Goal: Transaction & Acquisition: Obtain resource

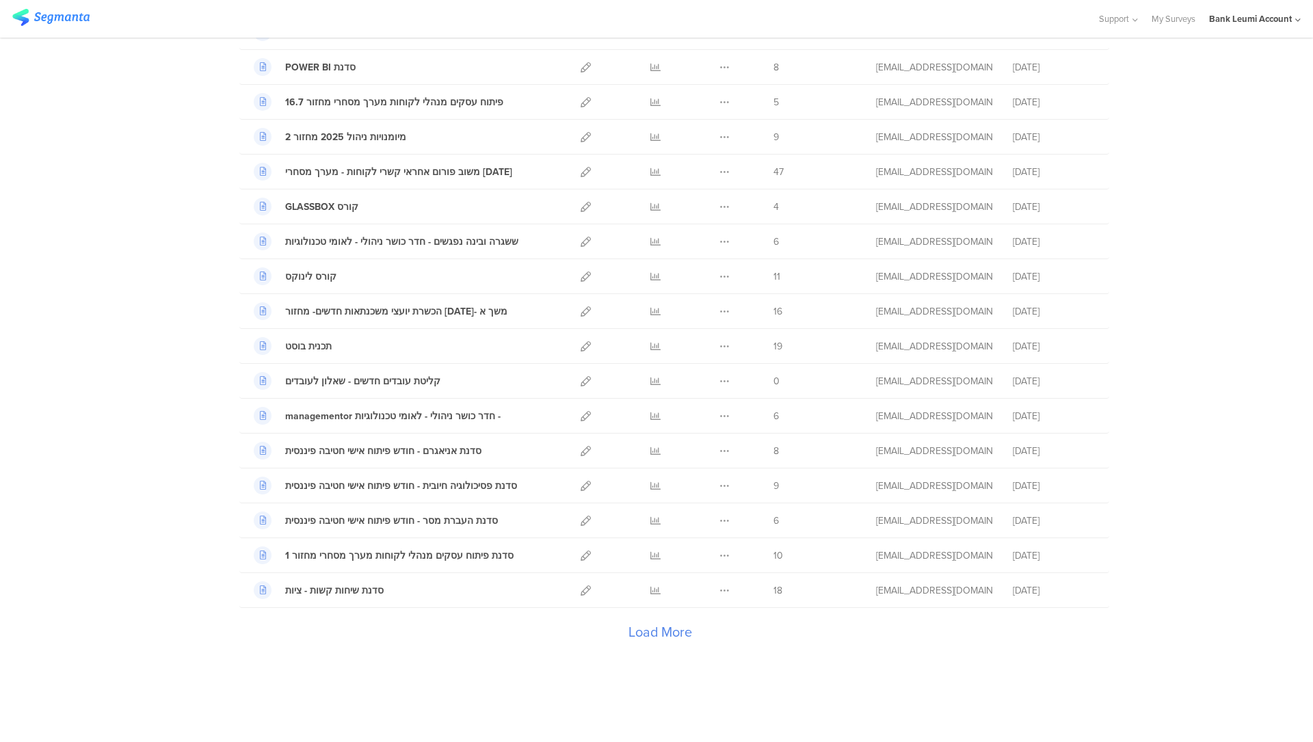
scroll to position [1328, 0]
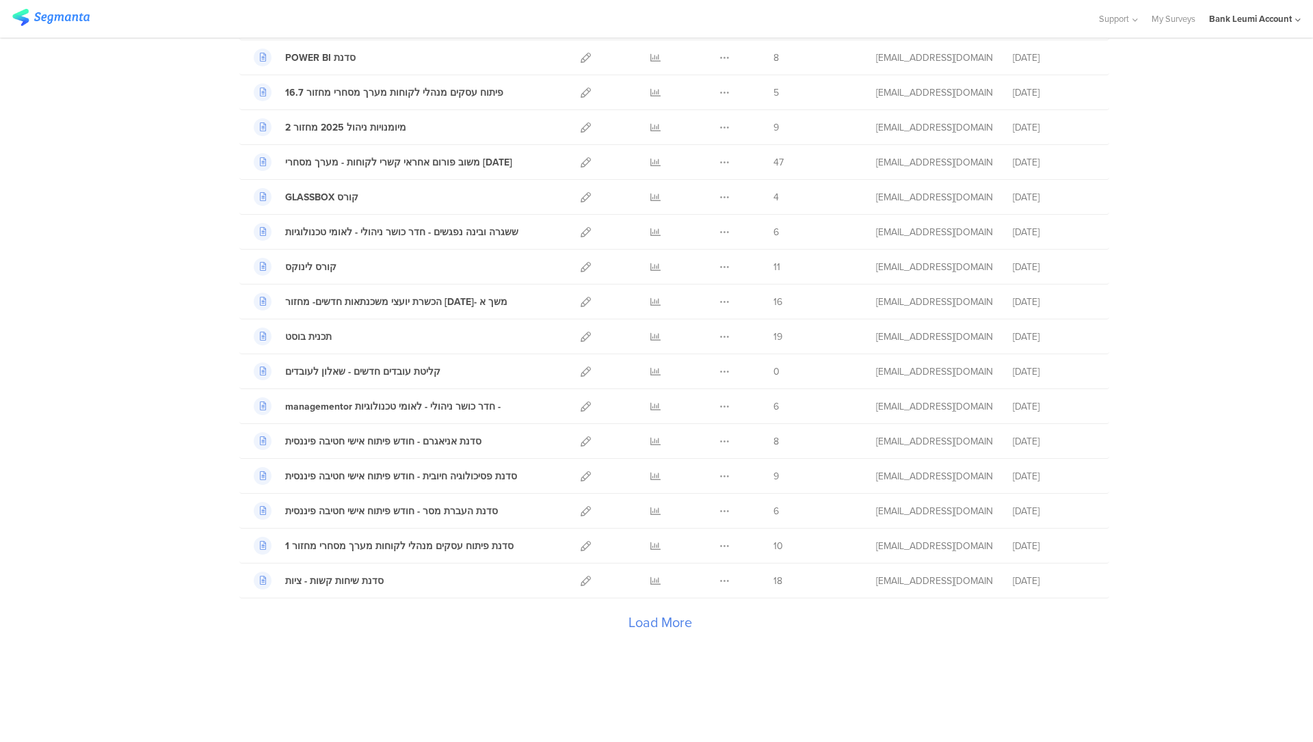
click at [660, 624] on div "Load More" at bounding box center [659, 626] width 841 height 55
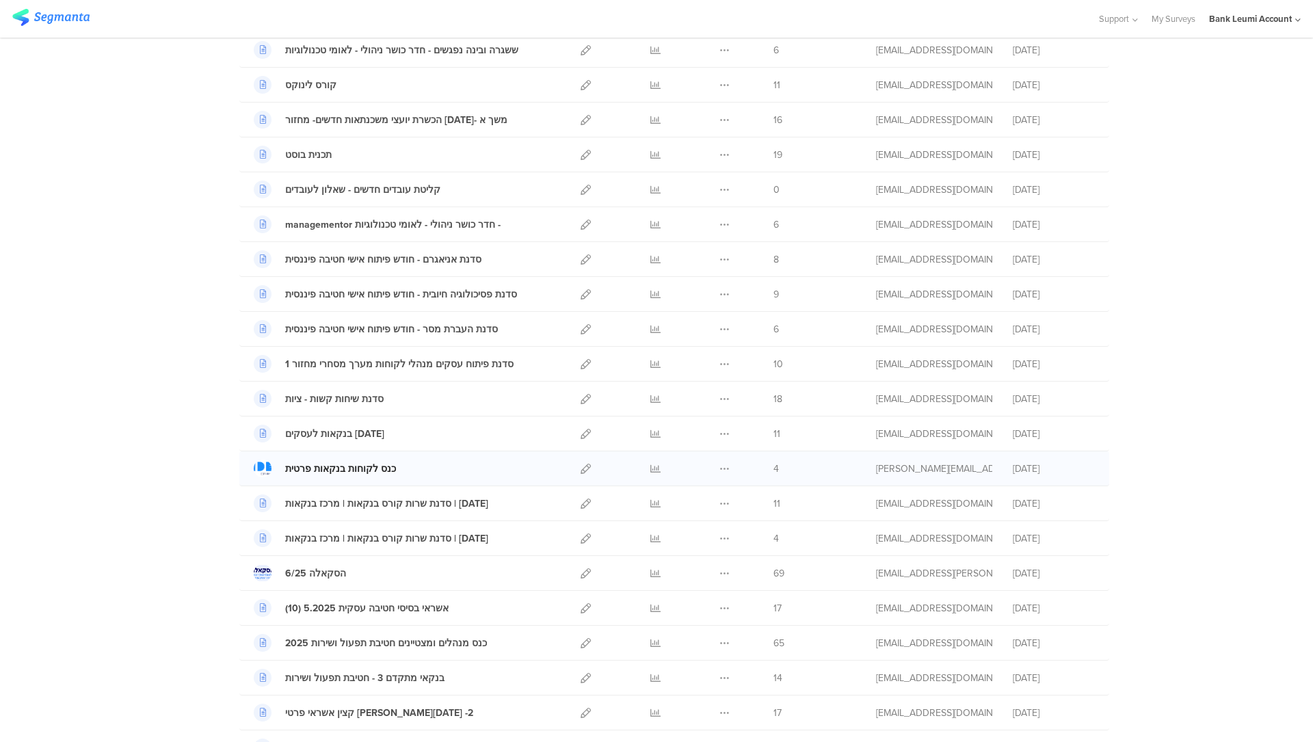
scroll to position [1534, 0]
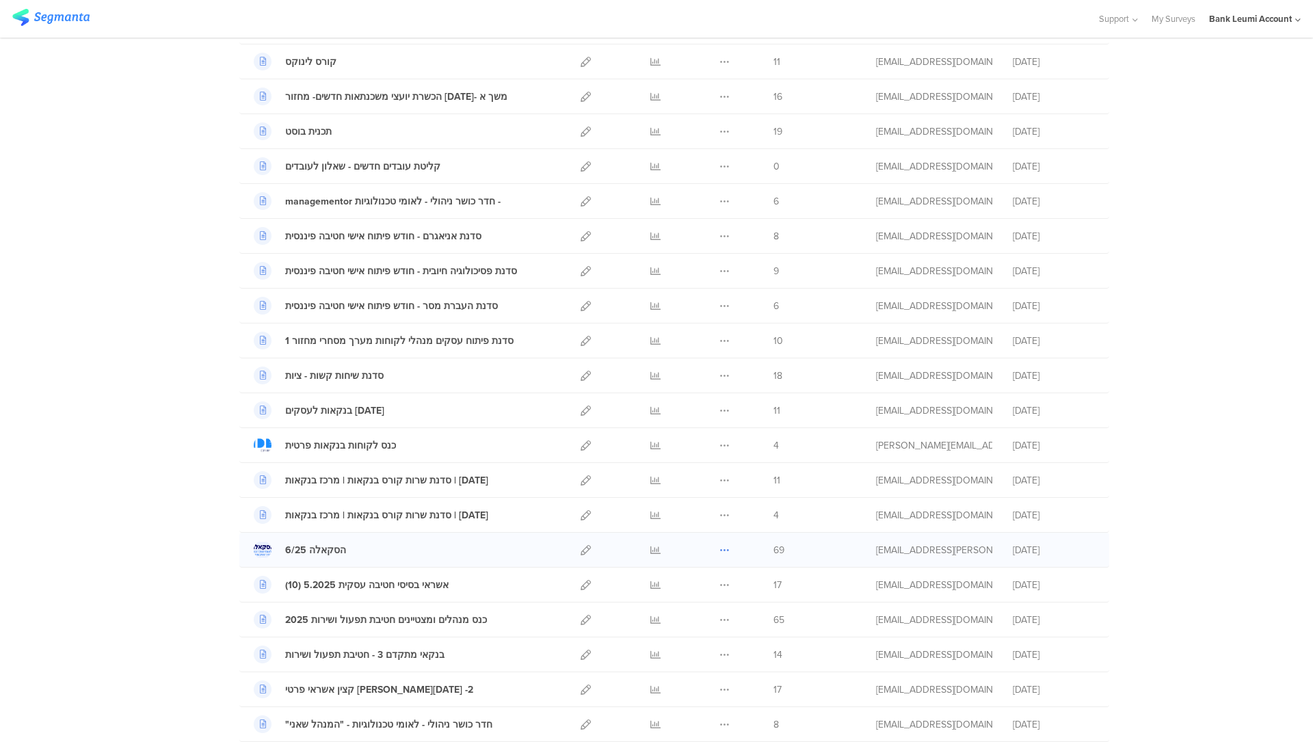
click at [720, 550] on icon at bounding box center [725, 550] width 10 height 10
click at [651, 550] on icon at bounding box center [656, 550] width 10 height 10
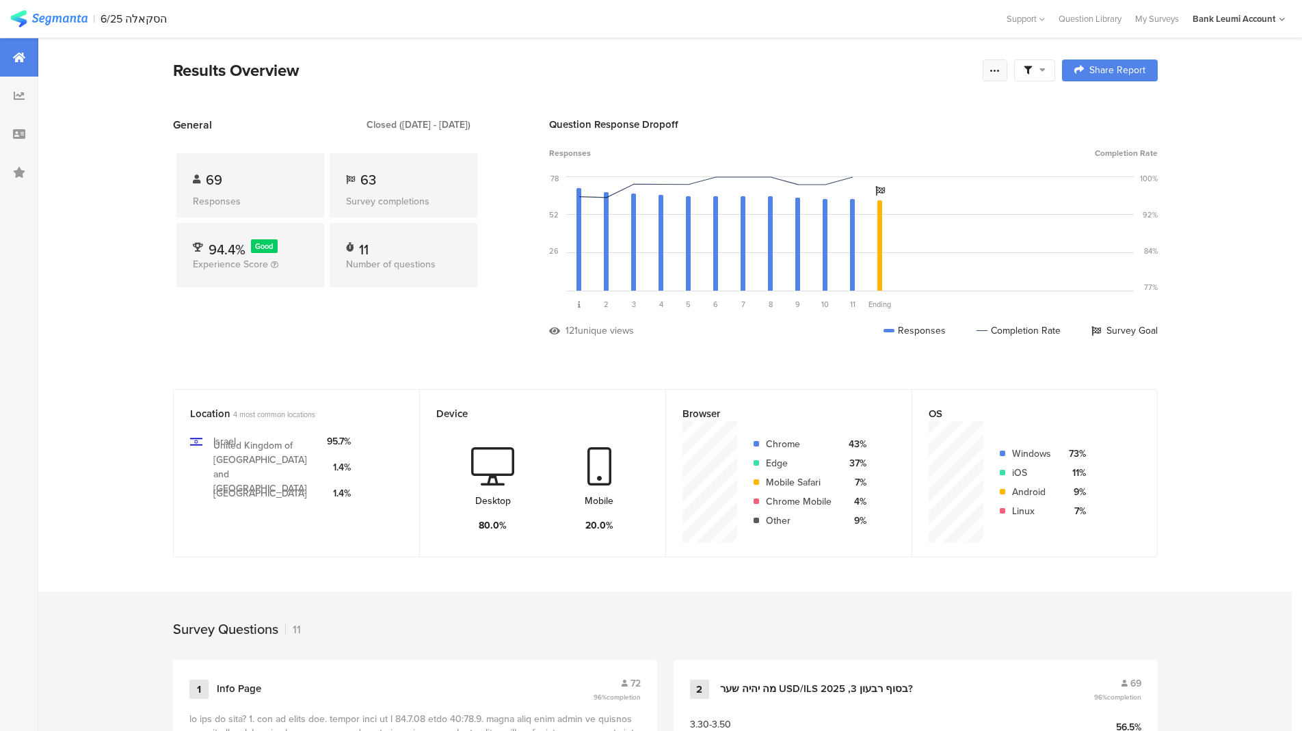
click at [997, 68] on icon at bounding box center [995, 70] width 11 height 11
click at [877, 211] on span "Export Results" at bounding box center [853, 208] width 62 height 14
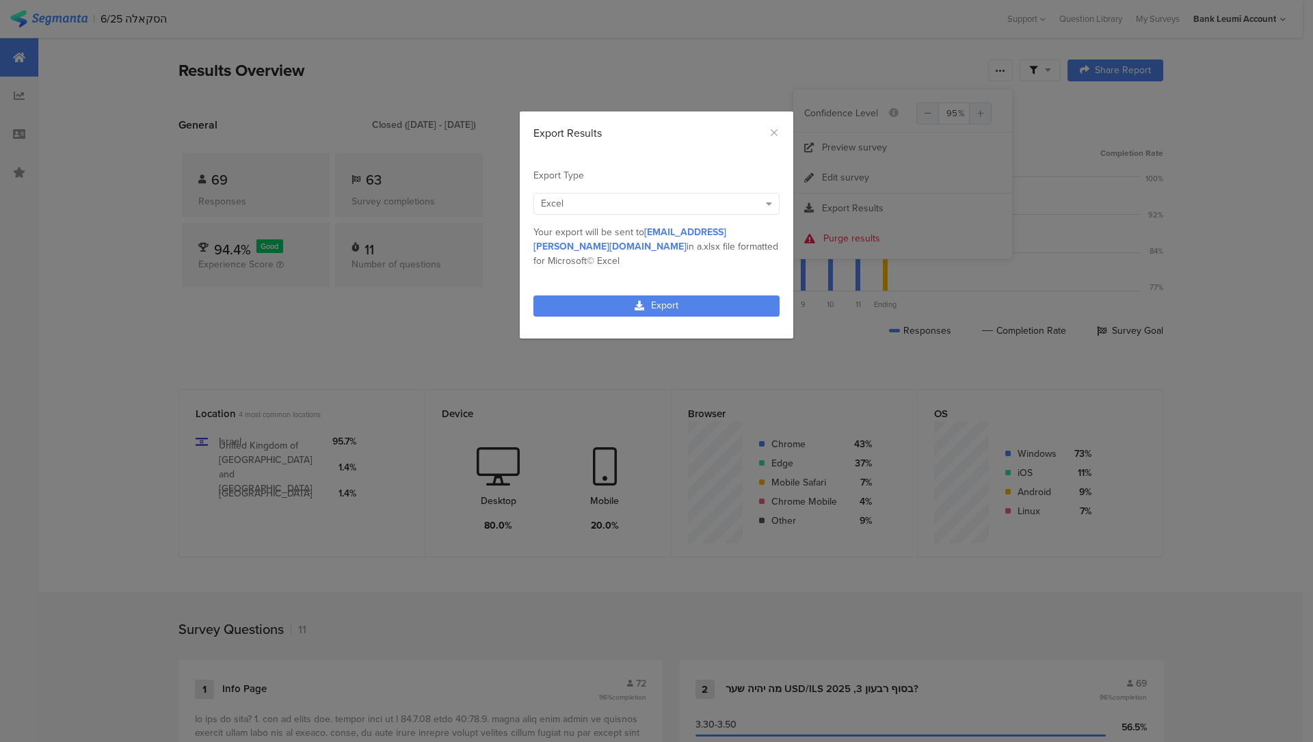
click at [772, 233] on div "Your export will be sent to [EMAIL_ADDRESS][PERSON_NAME][DOMAIN_NAME] in a .xls…" at bounding box center [657, 246] width 246 height 43
click at [766, 212] on div "Excel" at bounding box center [657, 204] width 246 height 22
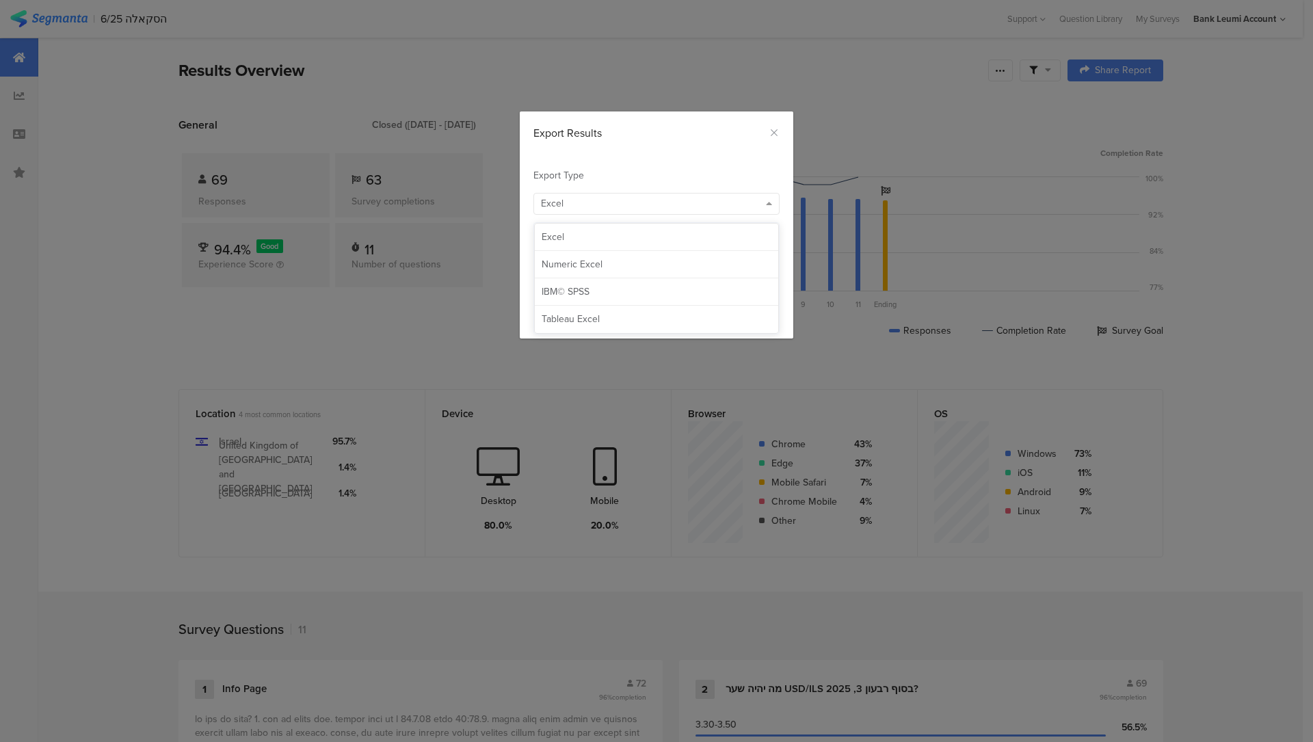
click at [766, 212] on div "Excel" at bounding box center [657, 204] width 246 height 22
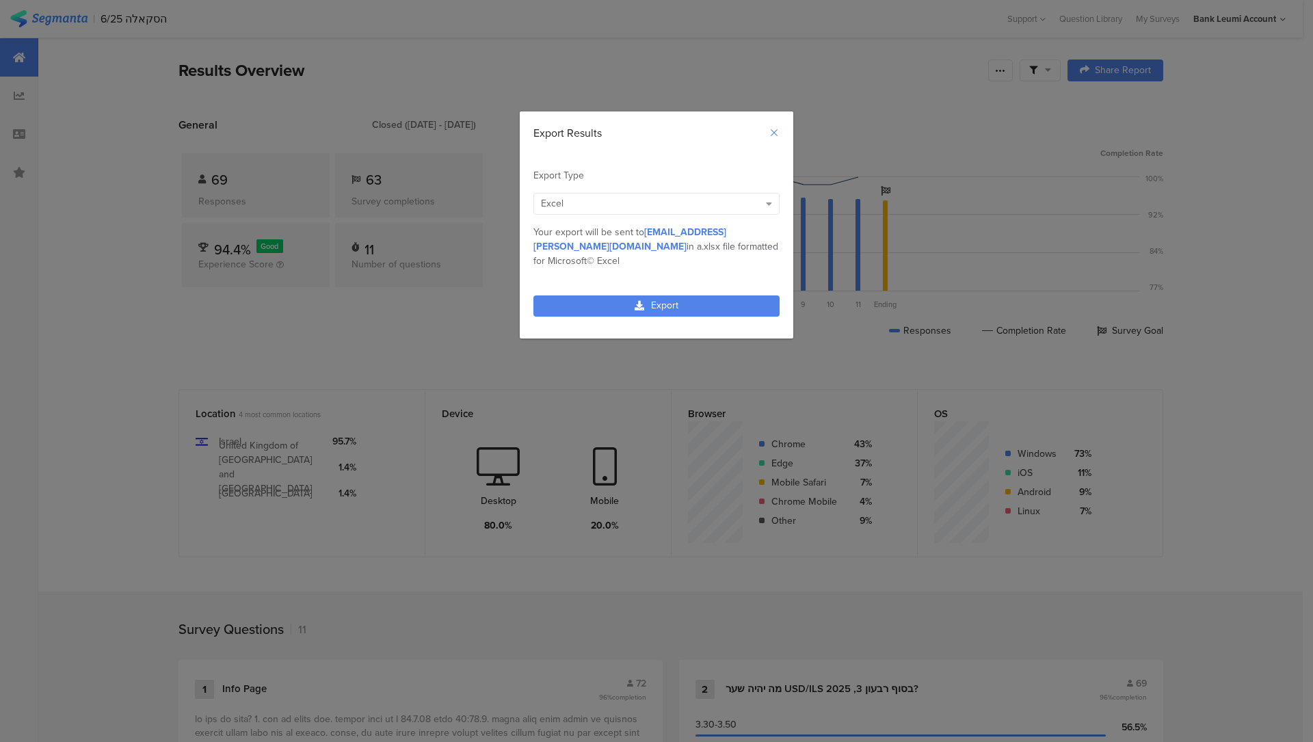
click at [774, 129] on icon "Close" at bounding box center [774, 132] width 11 height 11
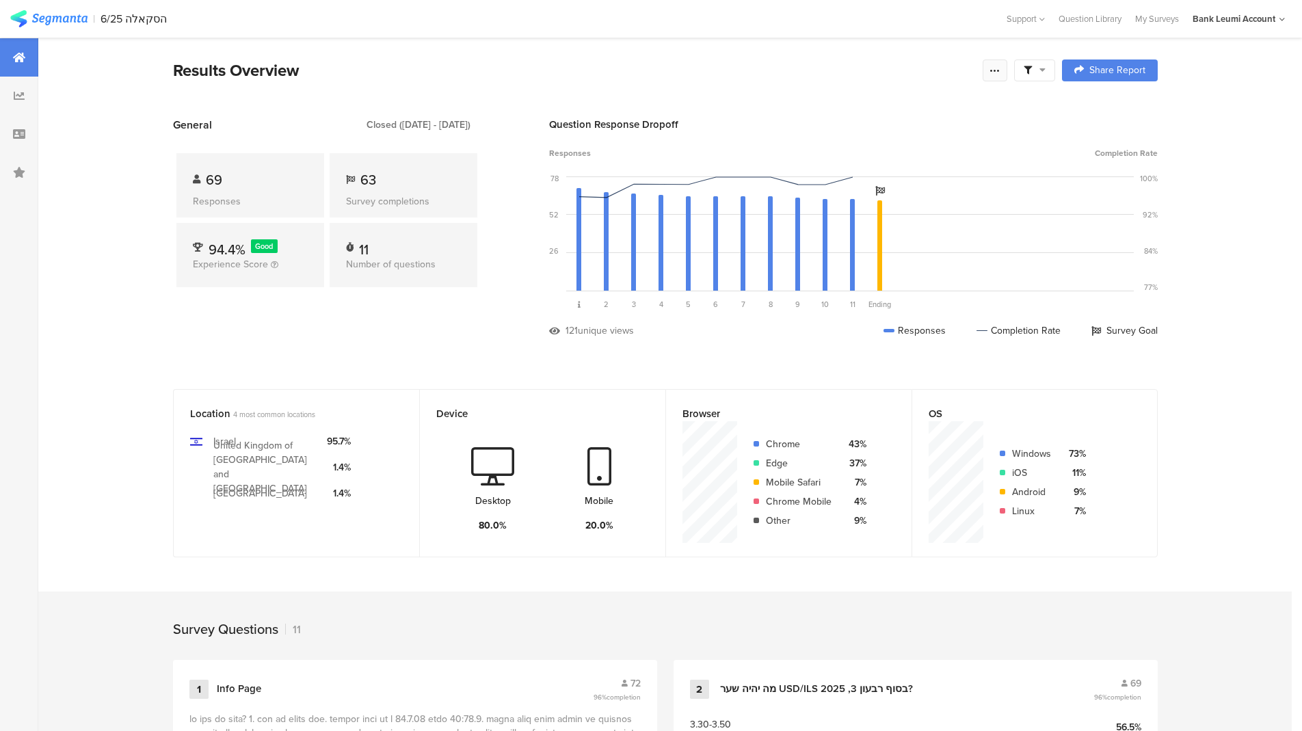
click at [994, 70] on div at bounding box center [995, 71] width 25 height 22
click at [129, 411] on div "Location 4 most common locations [GEOGRAPHIC_DATA] [GEOGRAPHIC_DATA] of [GEOGRA…" at bounding box center [665, 483] width 1094 height 189
click at [1076, 66] on link "Share Report" at bounding box center [1110, 71] width 96 height 22
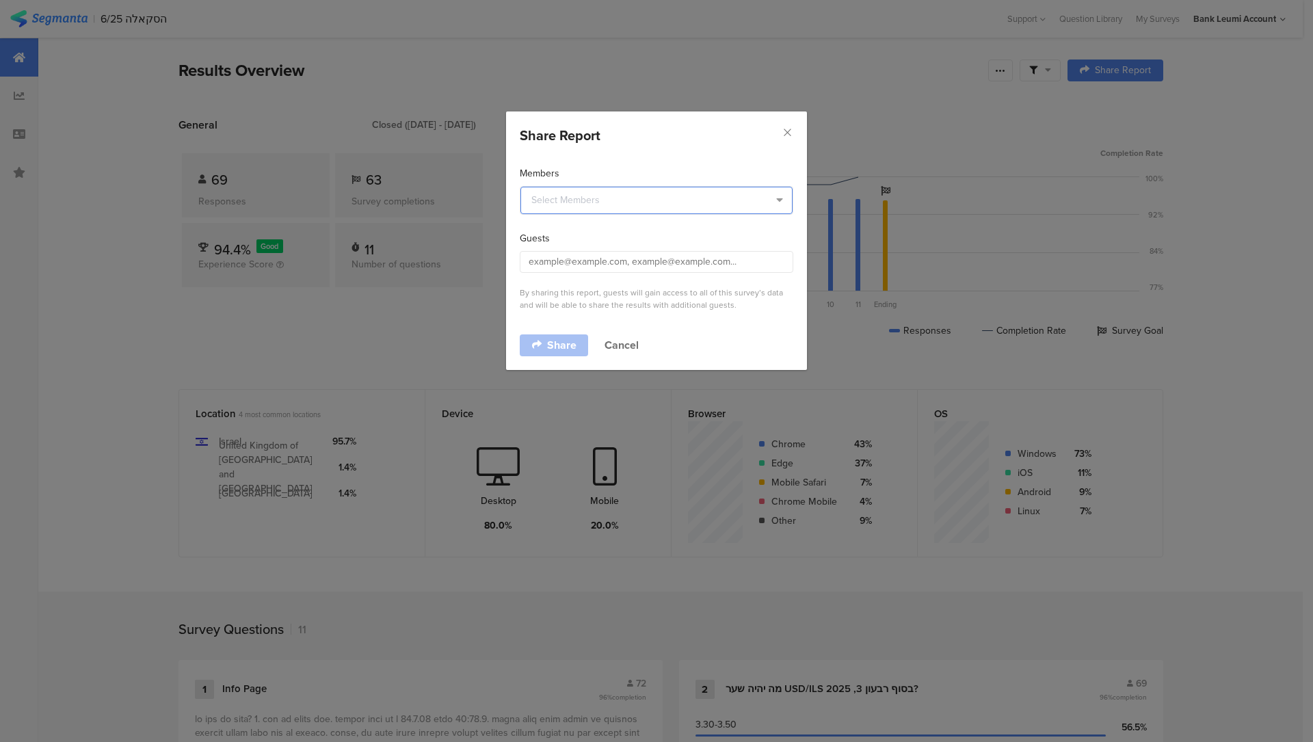
click at [683, 207] on input "dialog" at bounding box center [657, 200] width 272 height 27
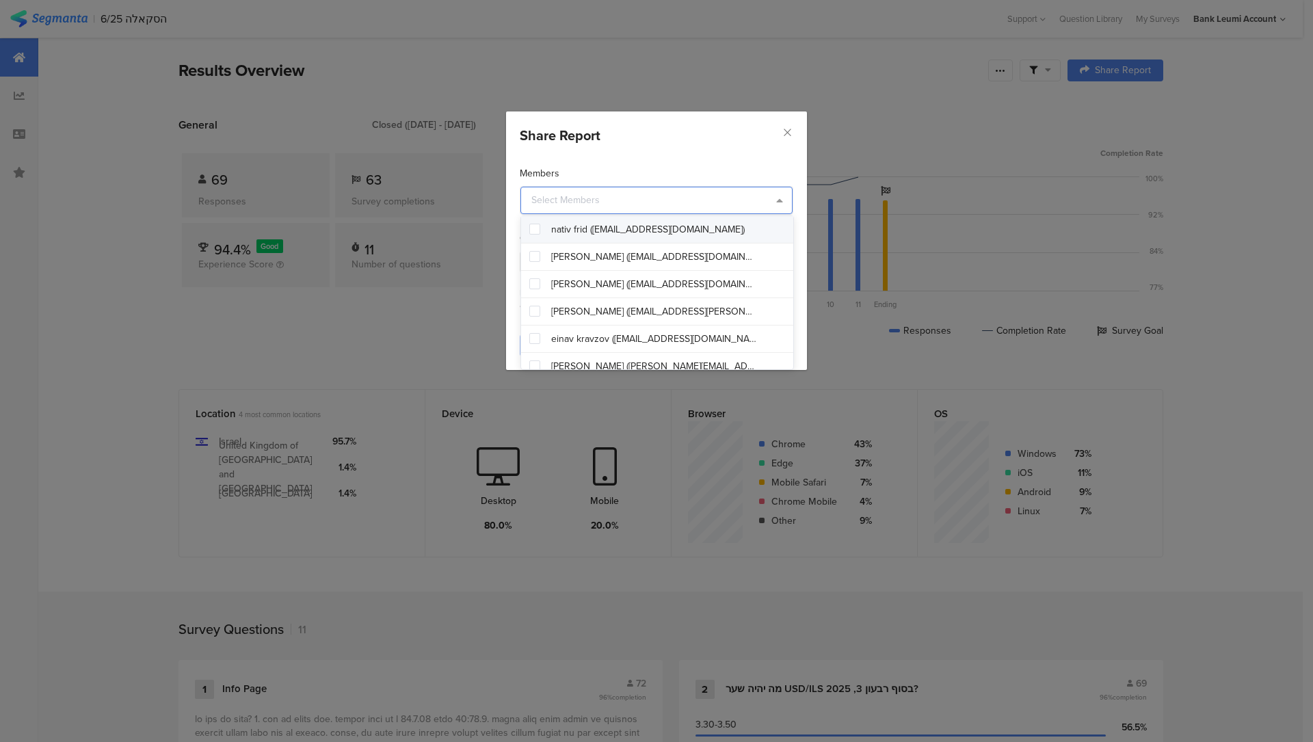
click at [758, 189] on input "dialog" at bounding box center [657, 200] width 272 height 27
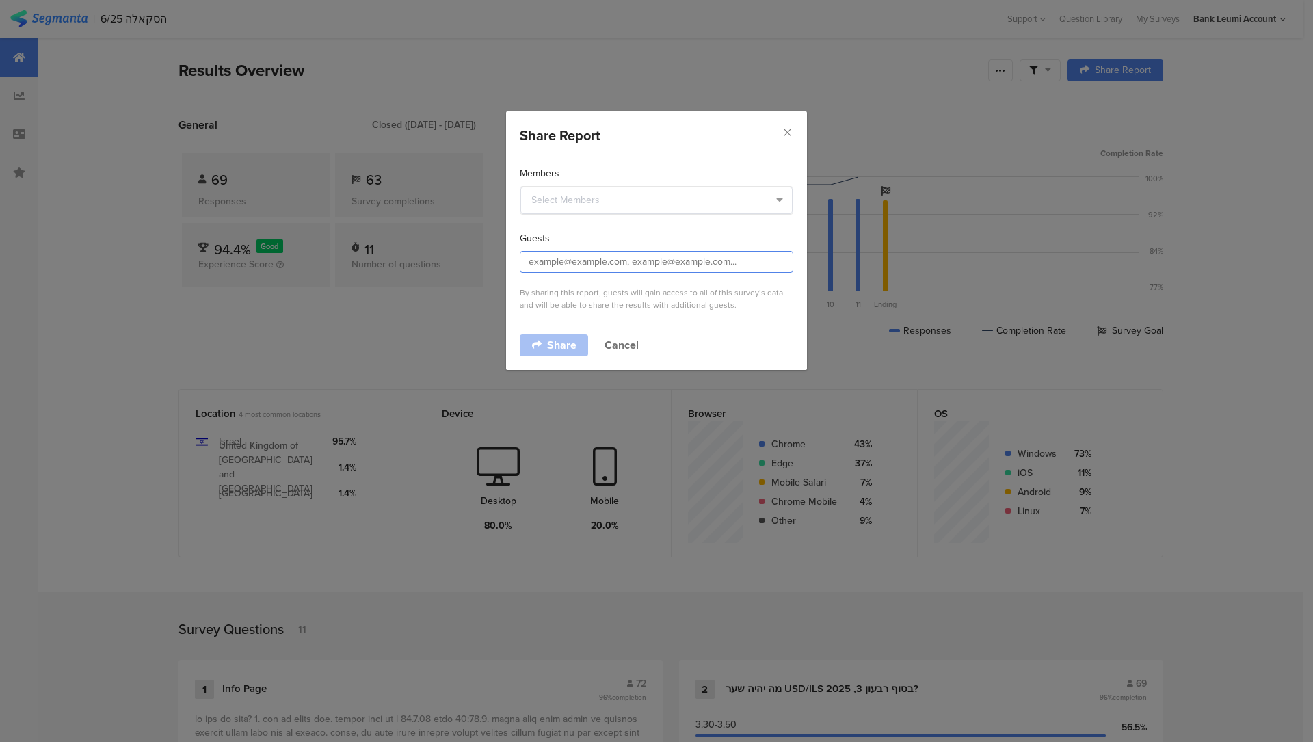
click at [553, 261] on input "dialog" at bounding box center [657, 262] width 274 height 22
type input "ך"
type input "[EMAIL_ADDRESS][PERSON_NAME][DOMAIN_NAME]"
click at [525, 345] on link "Share" at bounding box center [554, 345] width 68 height 22
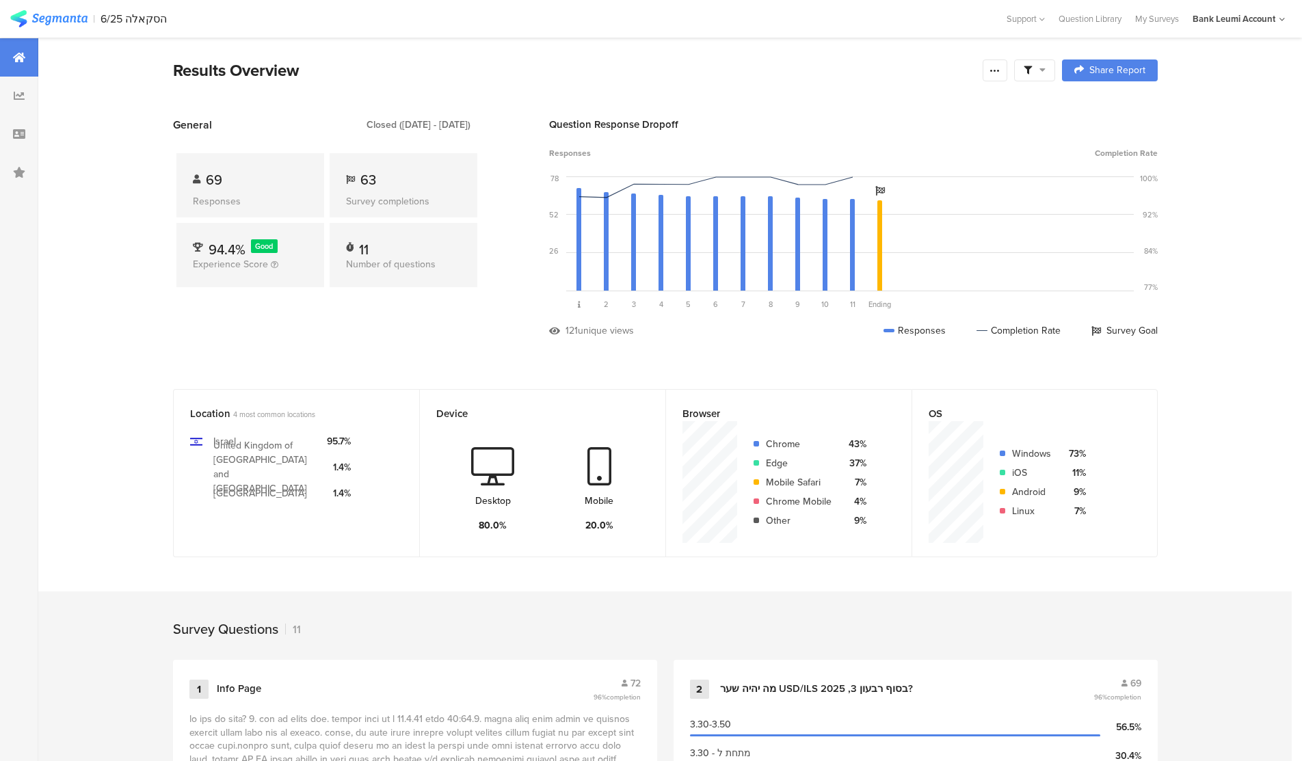
click at [985, 69] on div "Results Overview Confidence Level 95 % Preview survey Edit survey Export Result…" at bounding box center [665, 70] width 985 height 25
click at [993, 69] on div at bounding box center [995, 71] width 25 height 22
click at [874, 213] on span "Export Results" at bounding box center [853, 208] width 62 height 14
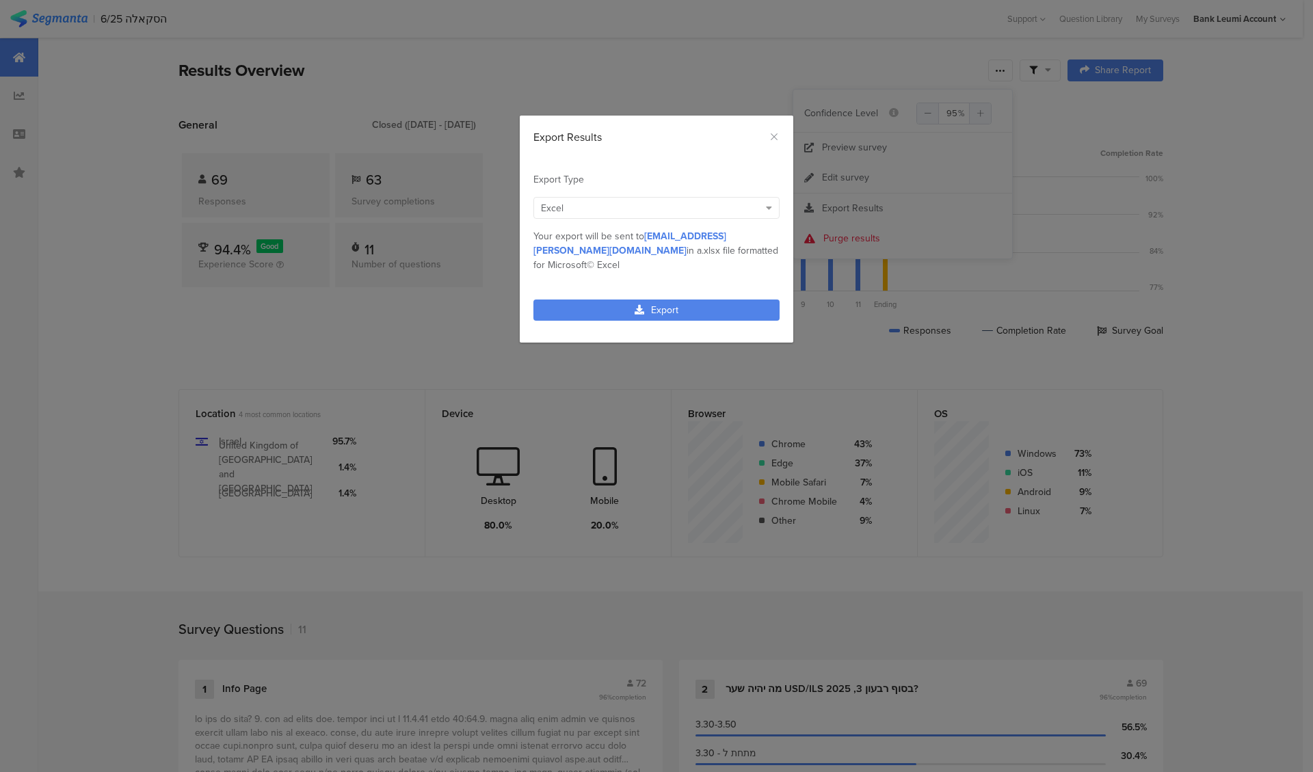
click at [701, 216] on div "Excel" at bounding box center [657, 208] width 246 height 22
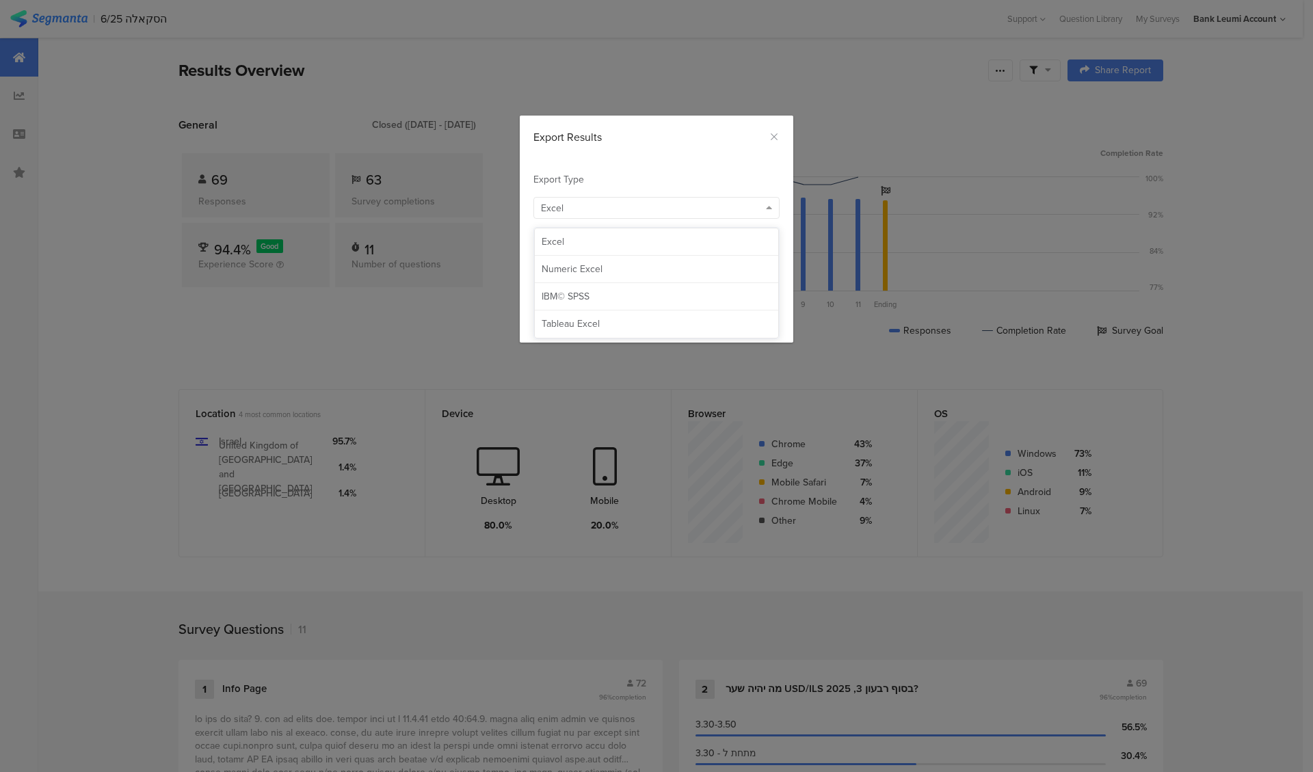
click at [701, 216] on div "Excel" at bounding box center [657, 208] width 246 height 22
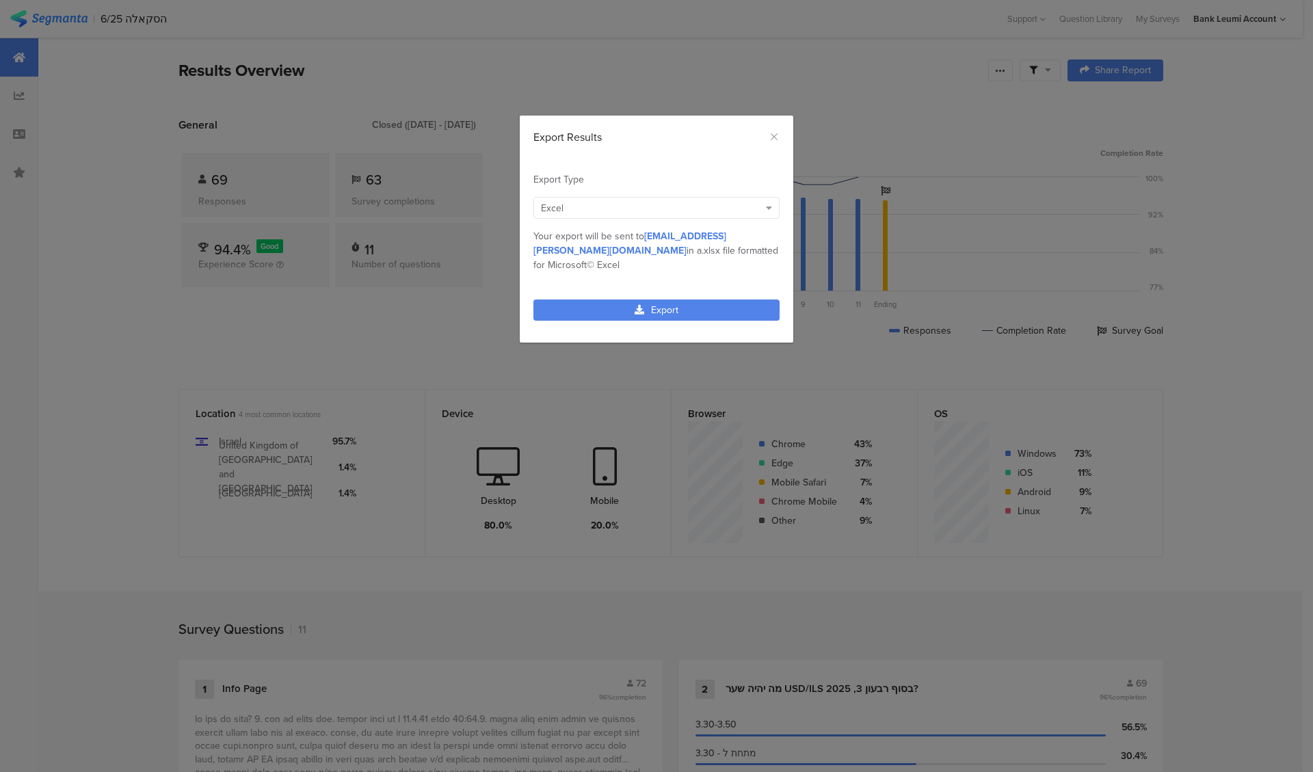
click at [972, 124] on div "Export Results Export Type Excel MPN Cnsmr ID Param Source Id Param Lead Key Pa…" at bounding box center [656, 386] width 1313 height 772
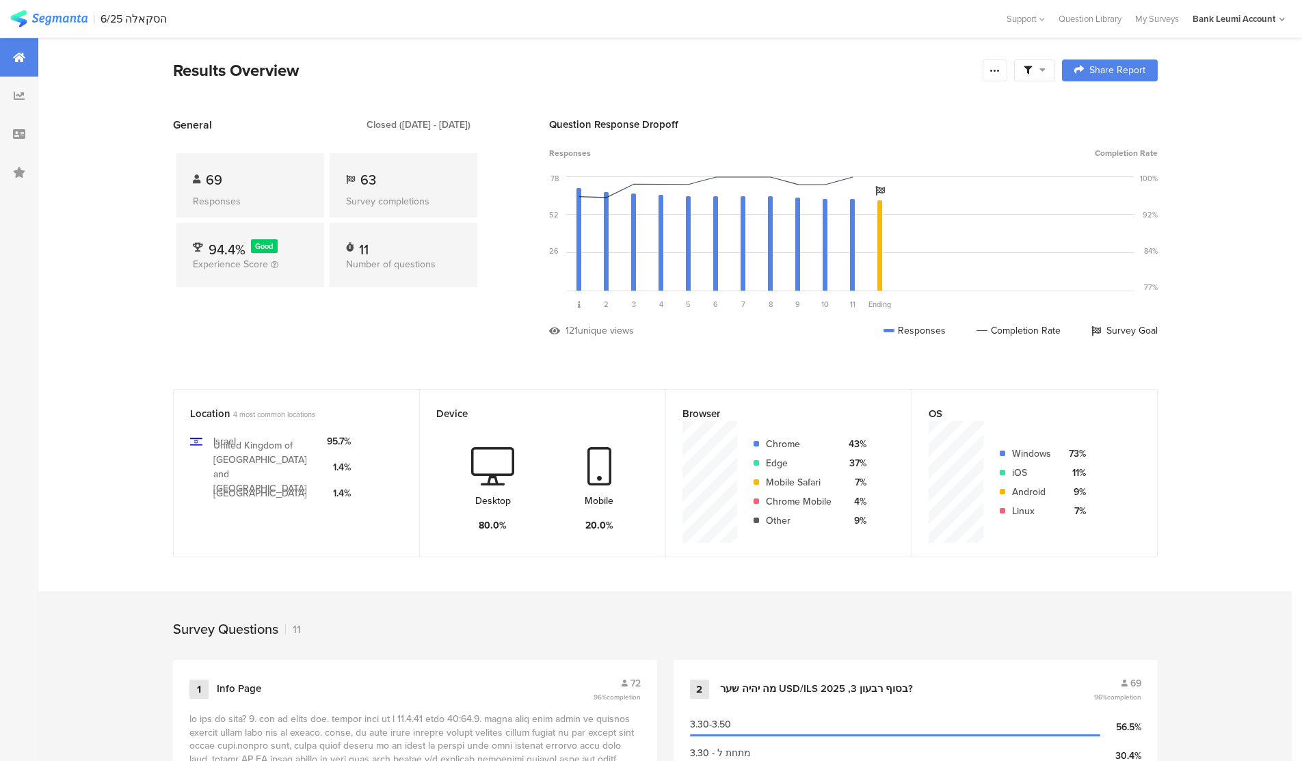
click at [1055, 68] on div at bounding box center [1034, 71] width 41 height 22
click at [904, 69] on div "Results Overview" at bounding box center [574, 70] width 803 height 25
click at [28, 139] on div at bounding box center [19, 134] width 38 height 38
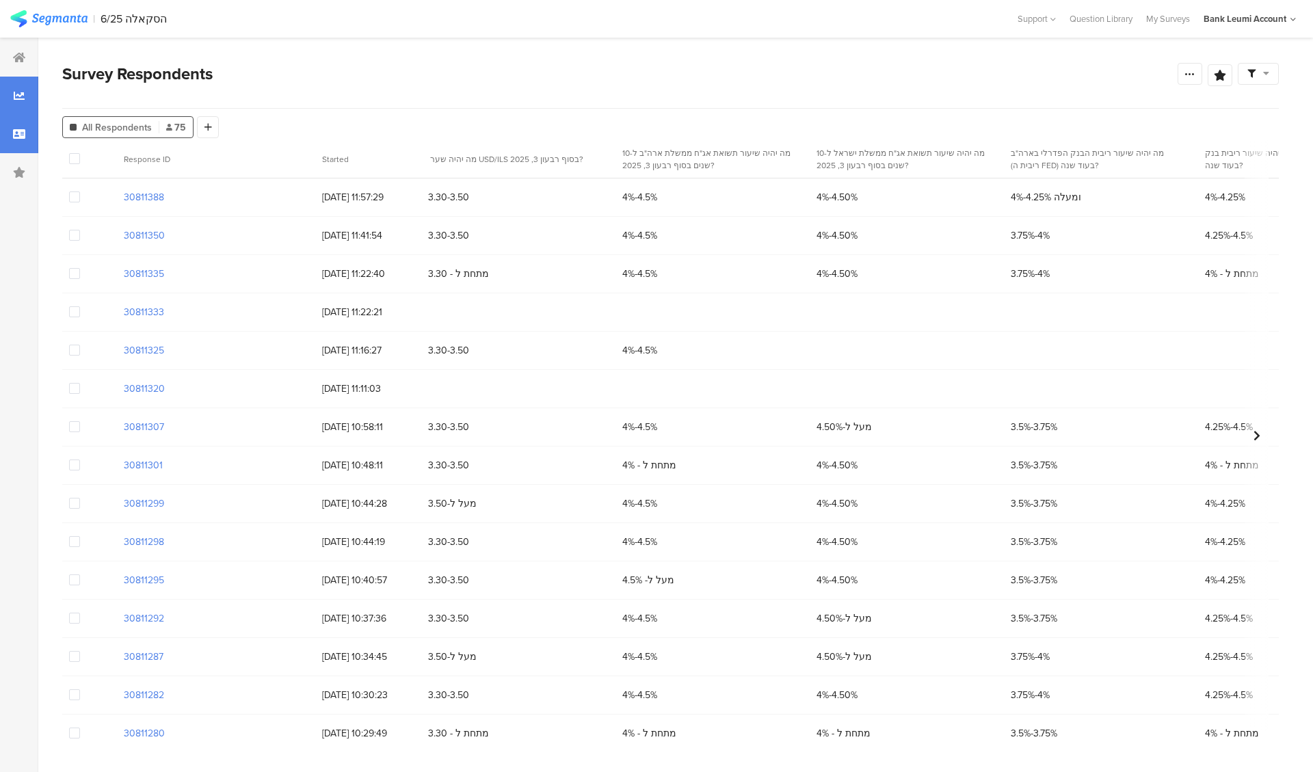
click at [27, 99] on div at bounding box center [19, 96] width 38 height 38
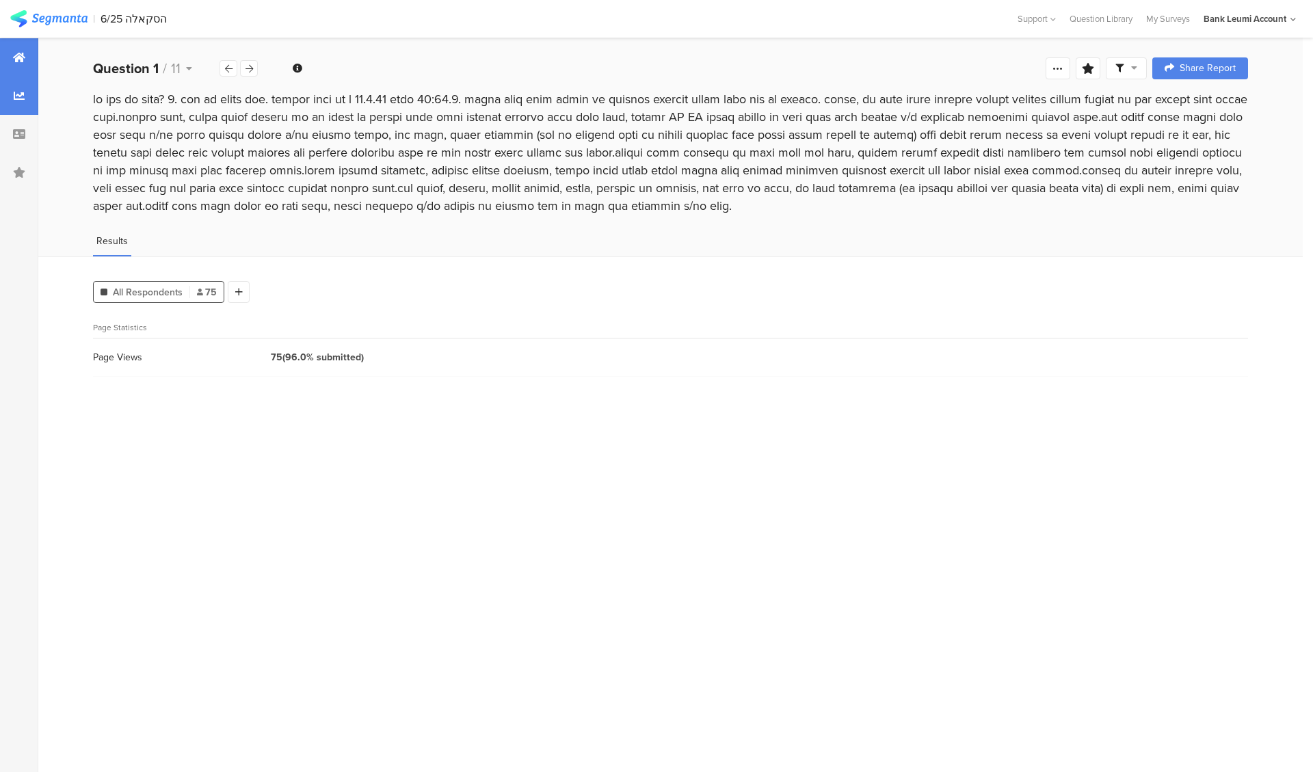
click at [24, 60] on icon at bounding box center [19, 57] width 12 height 11
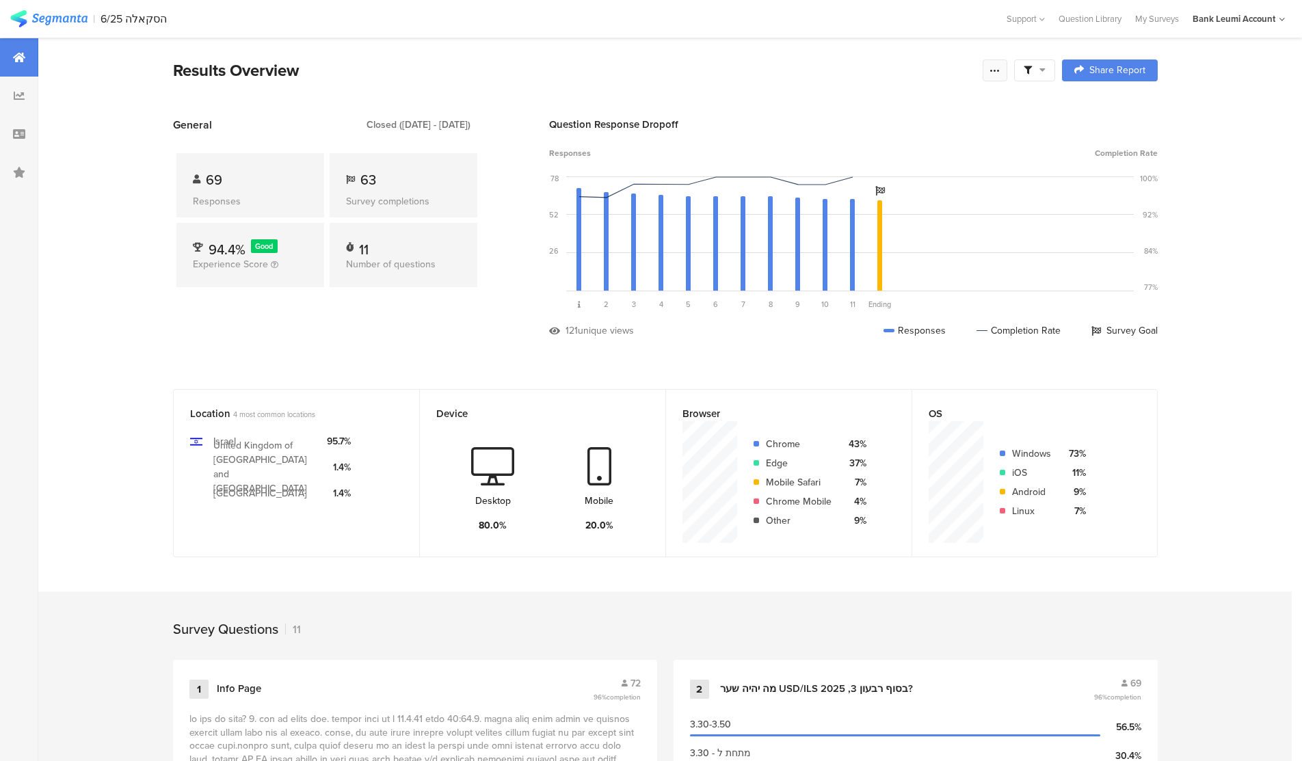
click at [1001, 74] on icon at bounding box center [995, 70] width 11 height 11
click at [871, 211] on span "Export Results" at bounding box center [853, 208] width 62 height 14
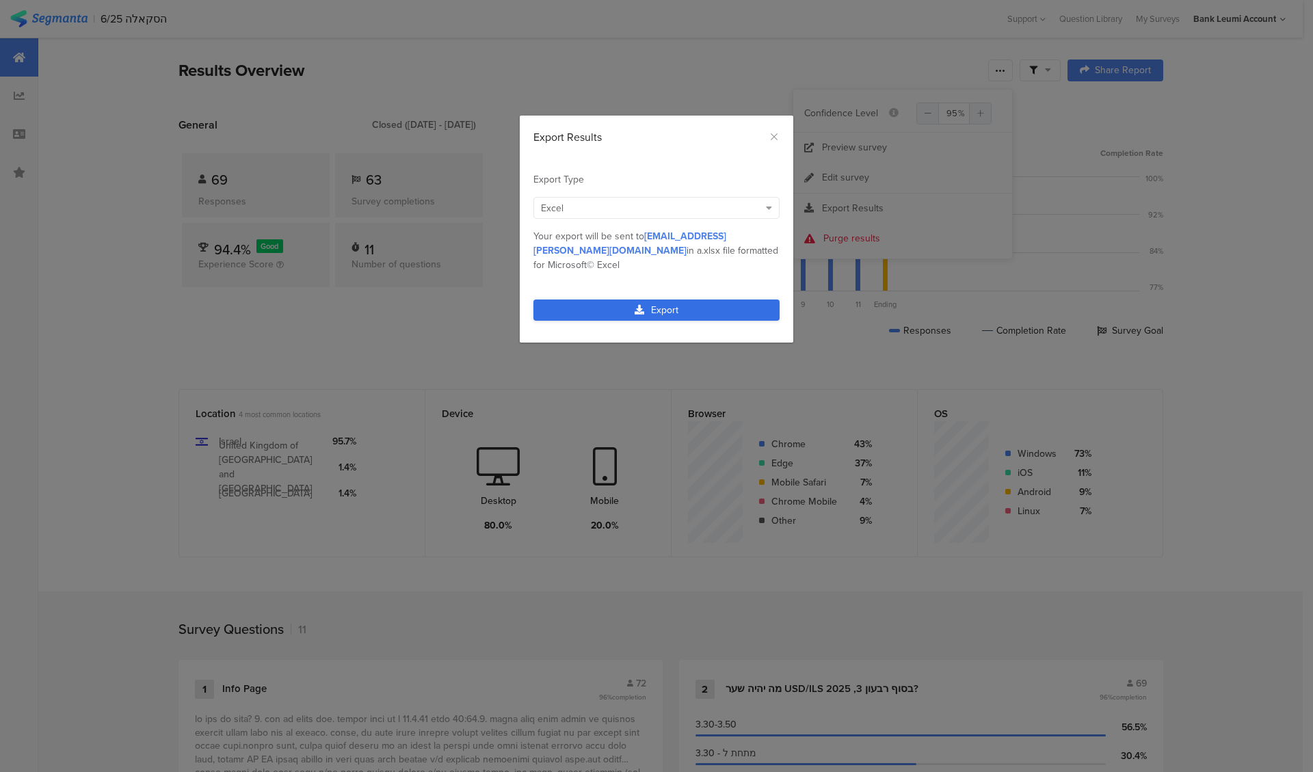
click at [661, 300] on link "Export" at bounding box center [657, 310] width 246 height 21
